Goal: Task Accomplishment & Management: Manage account settings

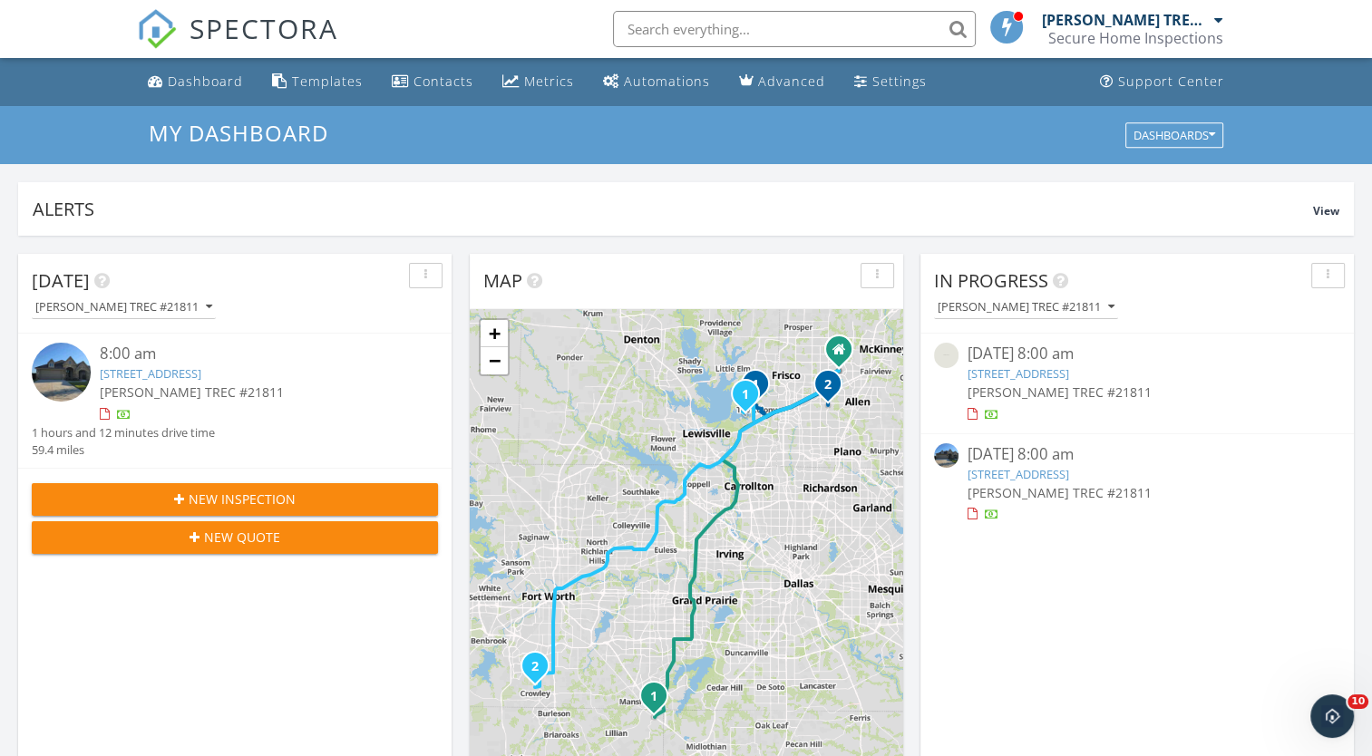
click at [57, 361] on img at bounding box center [61, 372] width 59 height 59
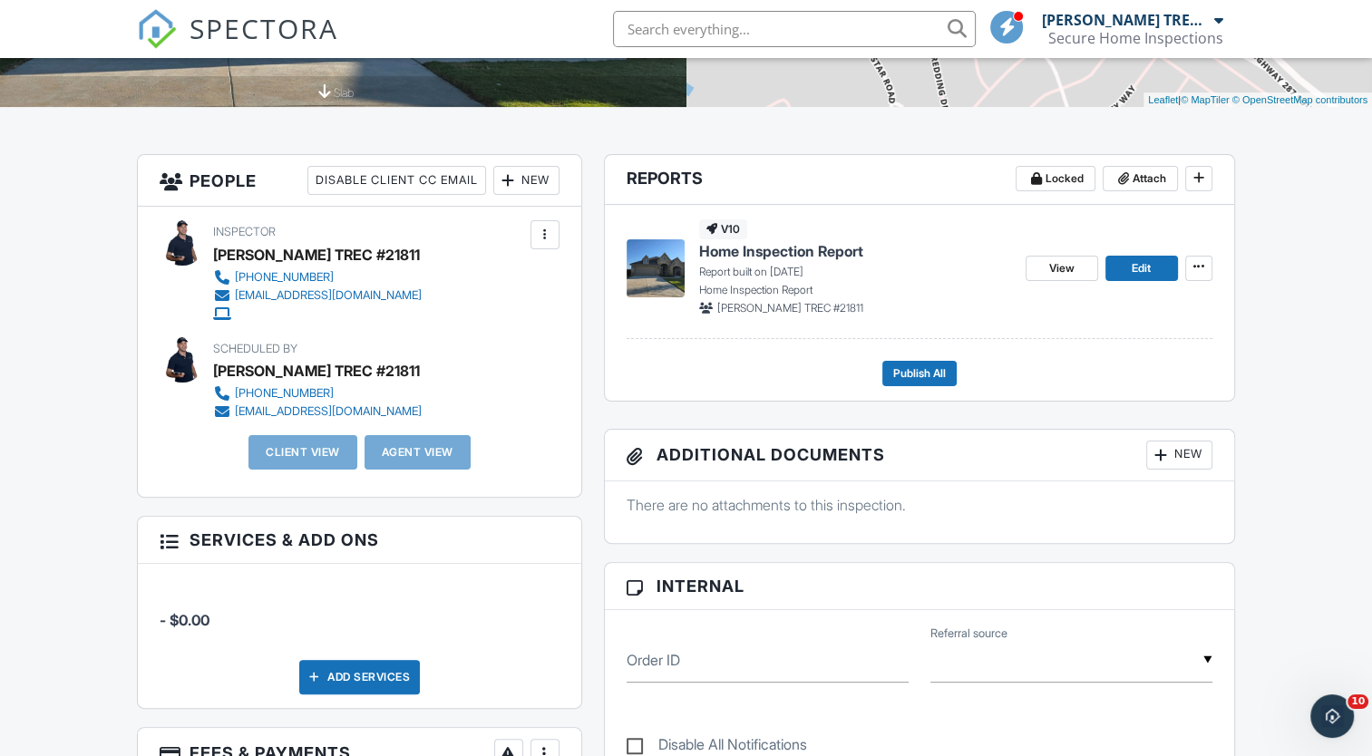
scroll to position [144, 0]
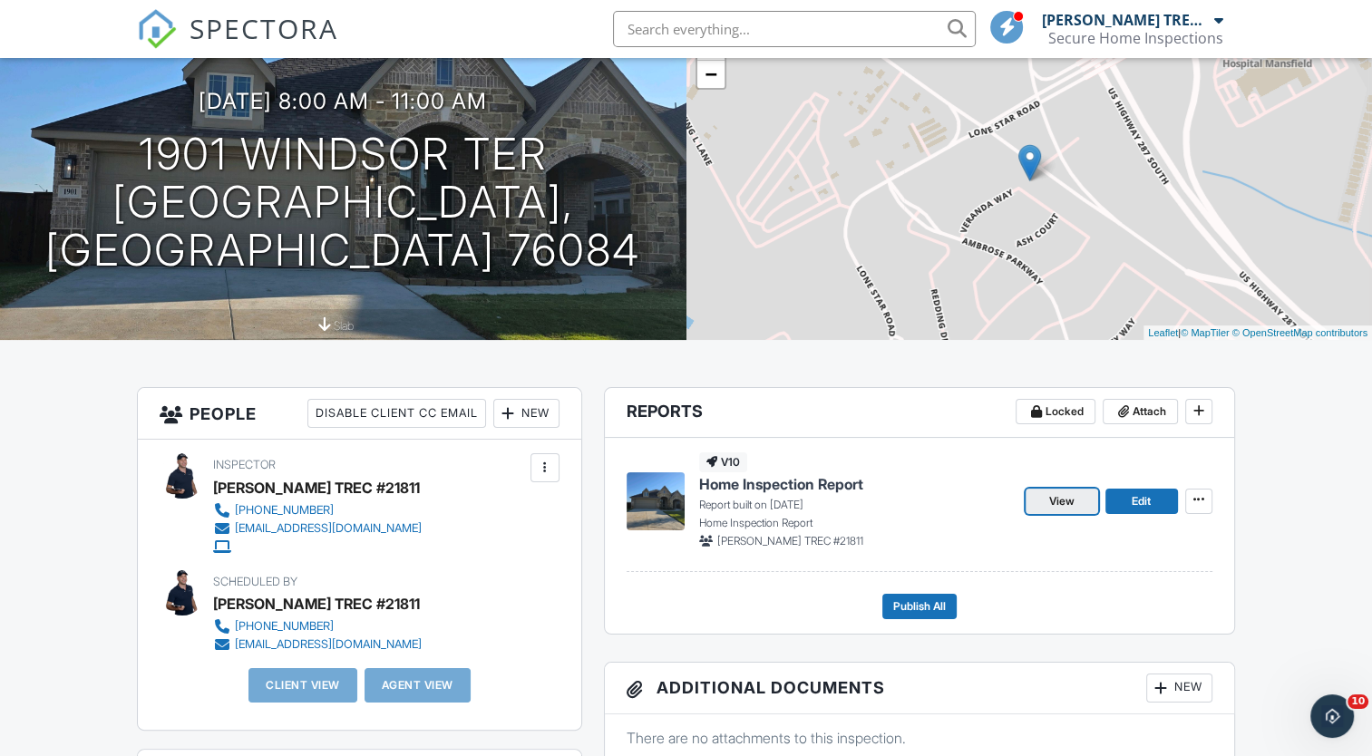
click at [1054, 500] on span "View" at bounding box center [1061, 501] width 25 height 18
click at [0, 0] on div at bounding box center [0, 0] width 0 height 0
